Goal: Task Accomplishment & Management: Use online tool/utility

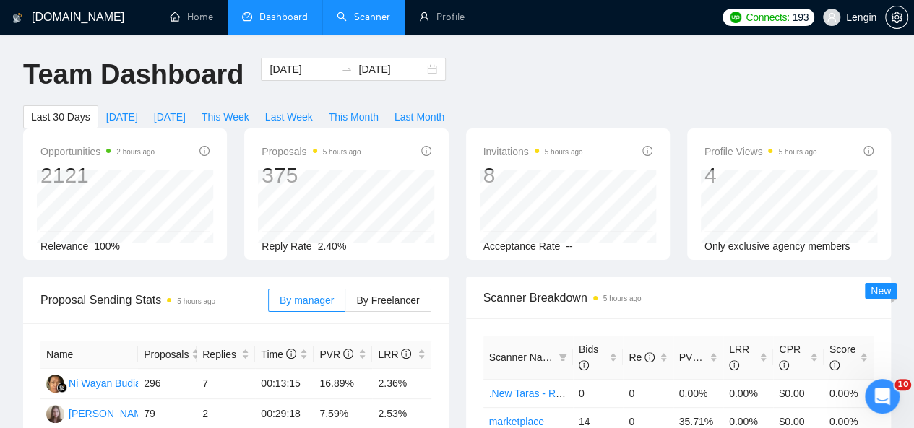
click at [383, 15] on link "Scanner" at bounding box center [363, 17] width 53 height 12
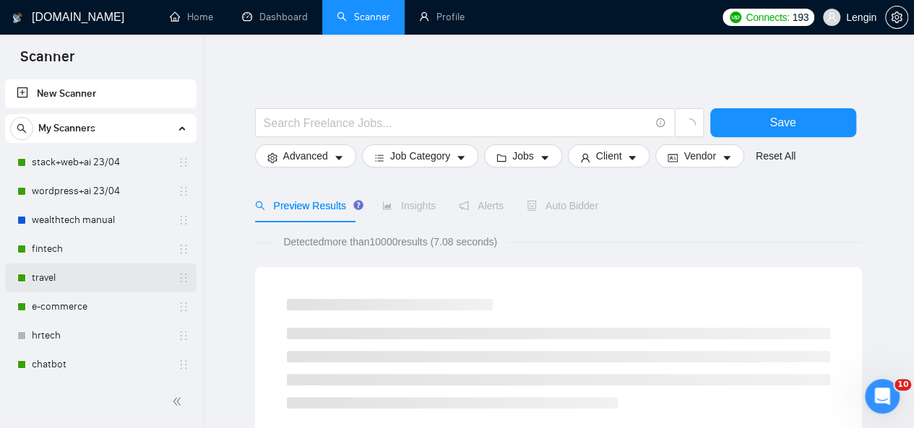
click at [48, 280] on link "travel" at bounding box center [100, 278] width 137 height 29
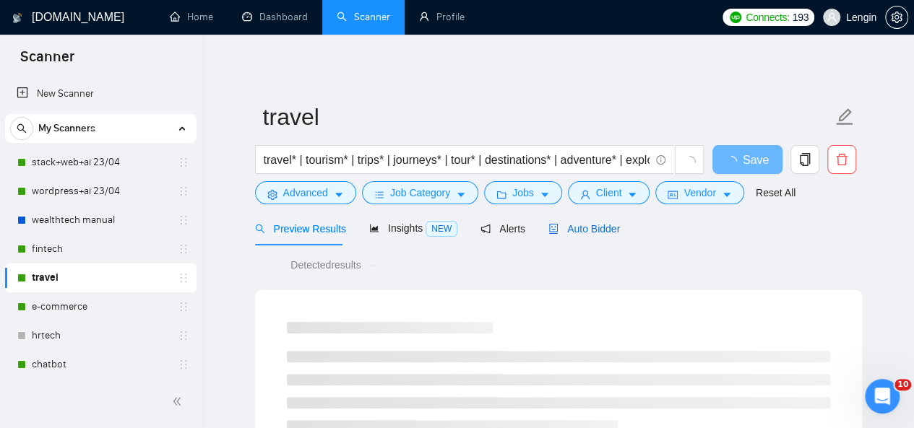
click at [570, 232] on span "Auto Bidder" at bounding box center [584, 229] width 72 height 12
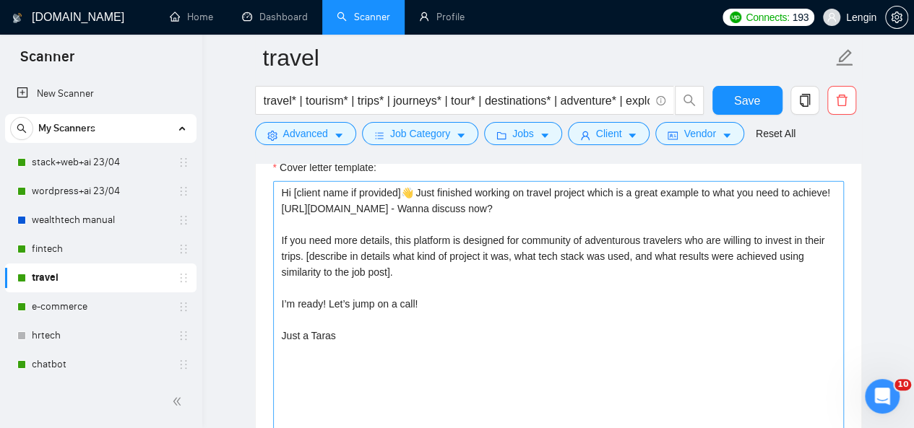
scroll to position [1892, 0]
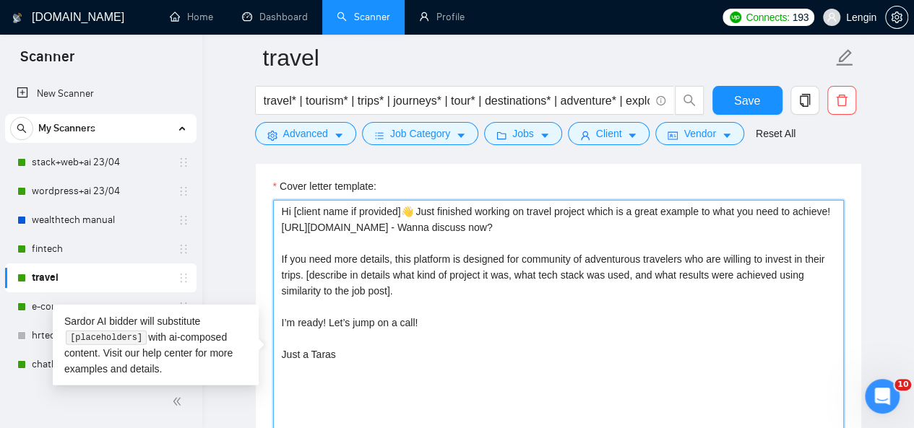
drag, startPoint x: 527, startPoint y: 203, endPoint x: 591, endPoint y: 204, distance: 64.3
click at [591, 204] on textarea "Hi [client name if provided]👋 Just finished working on travel project which is …" at bounding box center [558, 362] width 571 height 325
drag, startPoint x: 417, startPoint y: 206, endPoint x: 586, endPoint y: 207, distance: 169.1
click at [586, 207] on textarea "Hi [client name if provided]👋 Just finished working on travel project which is …" at bounding box center [558, 362] width 571 height 325
paste textarea "Just finished working on a project with Airbnb-like features"
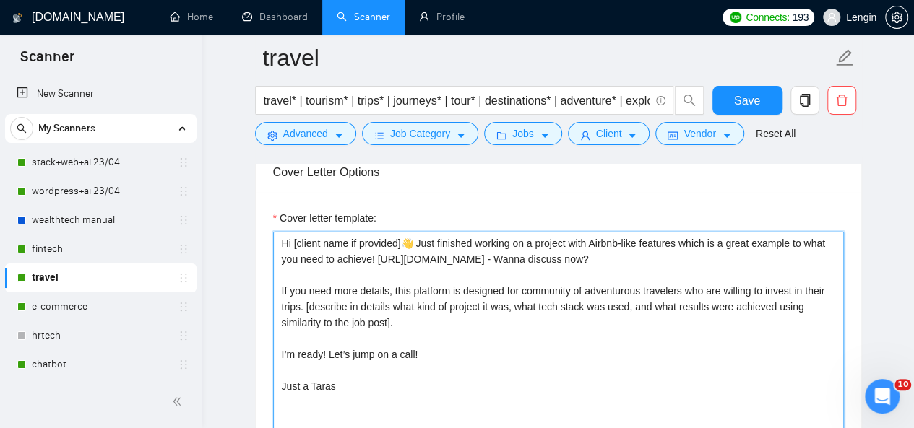
scroll to position [1858, 0]
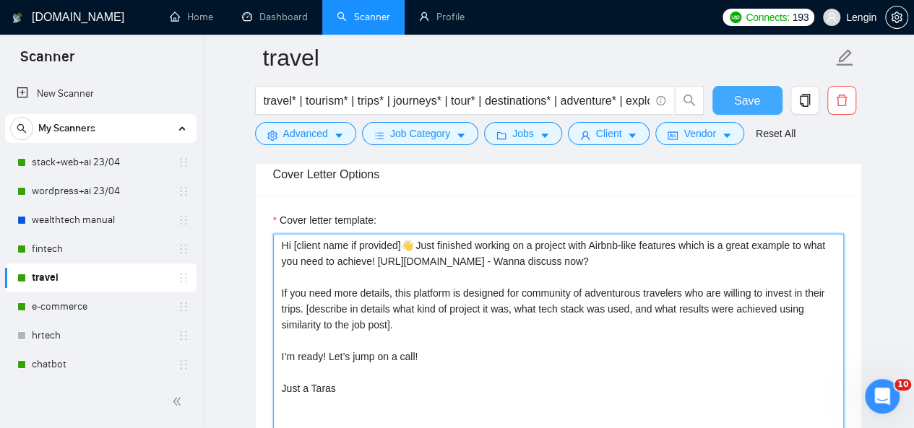
type textarea "Hi [client name if provided]👋 Just finished working on a project with Airbnb-li…"
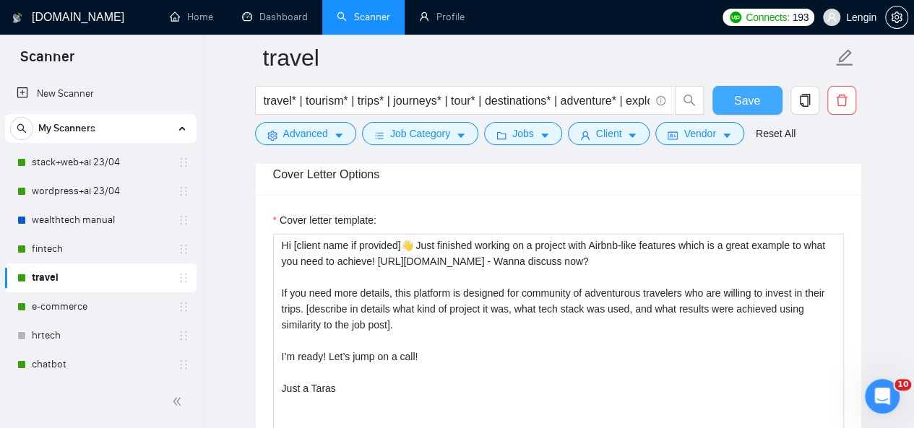
click at [758, 103] on span "Save" at bounding box center [747, 101] width 26 height 18
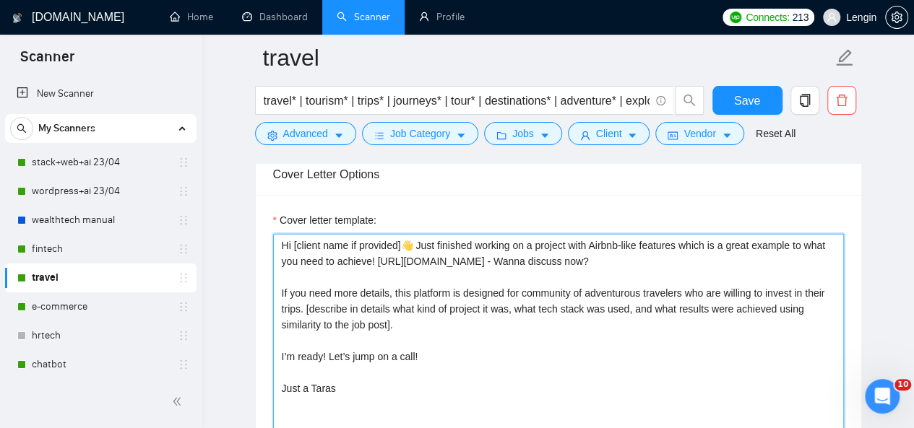
click at [347, 272] on textarea "Hi [client name if provided]👋 Just finished working on a project with Airbnb-li…" at bounding box center [558, 396] width 571 height 325
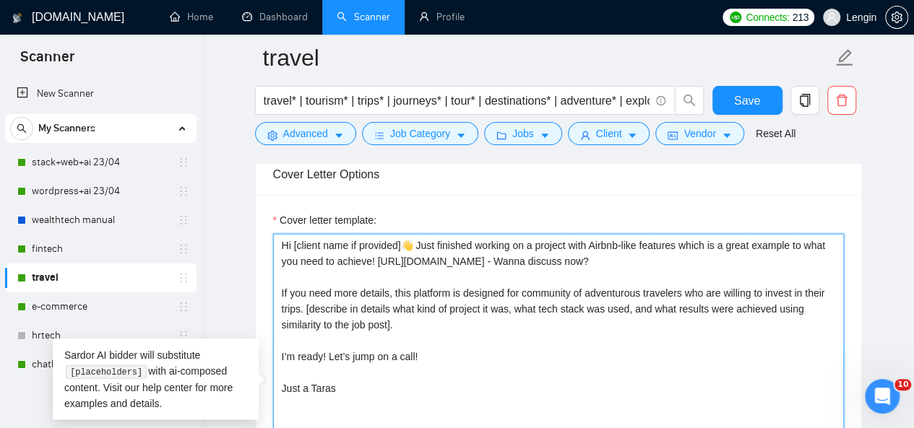
click at [358, 301] on textarea "Hi [client name if provided]👋 Just finished working on a project with Airbnb-li…" at bounding box center [558, 396] width 571 height 325
type textarea "Hi [client name if provided]👋 Just finished working on a project with Airbnb-li…"
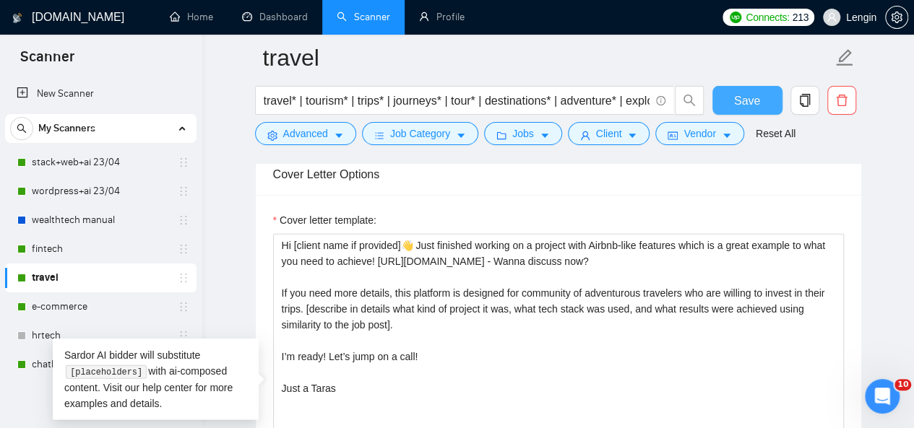
click at [733, 99] on button "Save" at bounding box center [747, 100] width 70 height 29
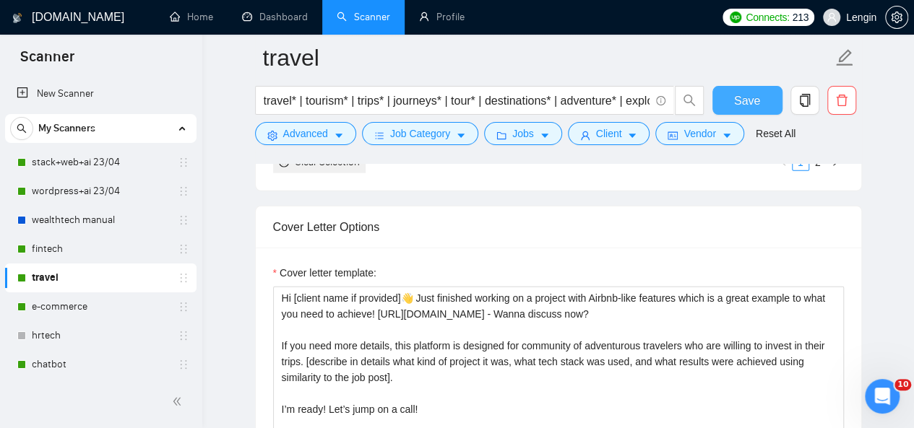
scroll to position [1739, 0]
